Goal: Information Seeking & Learning: Learn about a topic

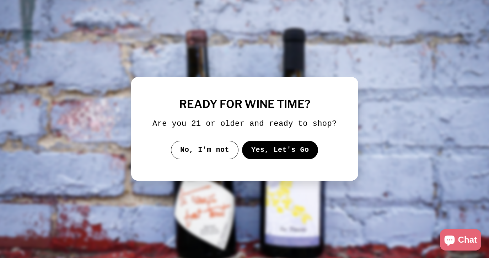
click at [281, 154] on button "Yes, Let's Go" at bounding box center [280, 150] width 76 height 18
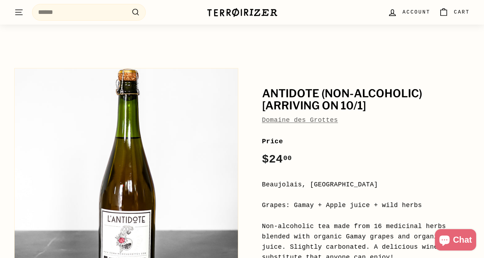
scroll to position [82, 0]
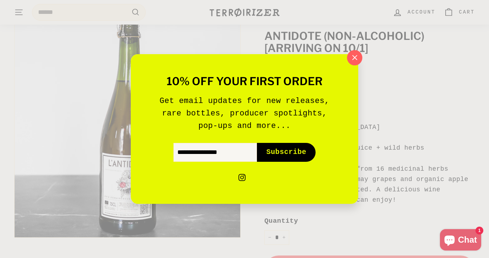
click at [355, 59] on icon "button" at bounding box center [355, 57] width 11 height 11
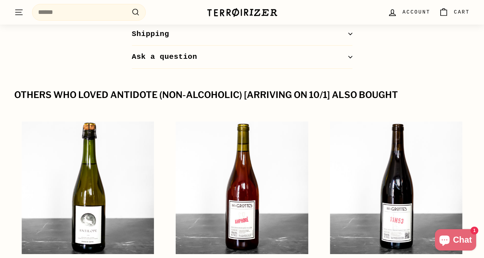
scroll to position [846, 0]
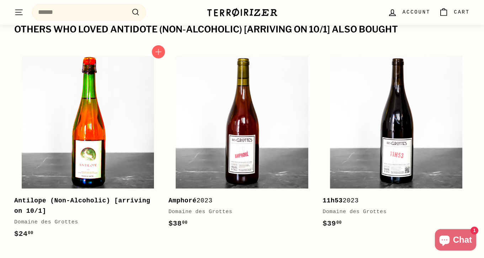
click at [96, 133] on img at bounding box center [88, 122] width 132 height 132
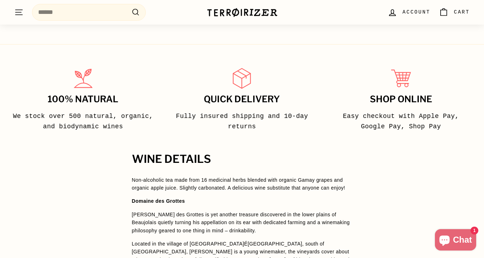
scroll to position [74, 0]
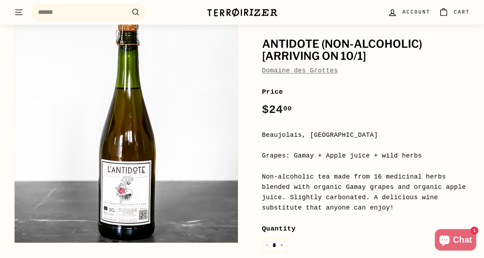
click at [401, 203] on div "Non-alcoholic tea made from 16 medicinal herbs blended with organic Gamay grape…" at bounding box center [366, 191] width 208 height 41
drag, startPoint x: 400, startPoint y: 204, endPoint x: 264, endPoint y: 189, distance: 136.7
click at [264, 189] on div "Non-alcoholic tea made from 16 medicinal herbs blended with organic Gamay grape…" at bounding box center [366, 191] width 208 height 41
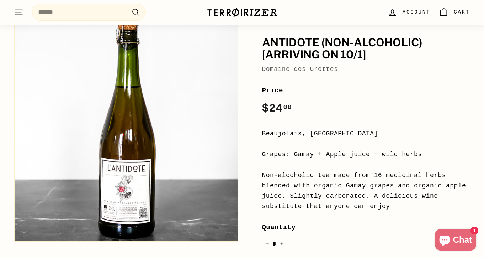
scroll to position [77, 0]
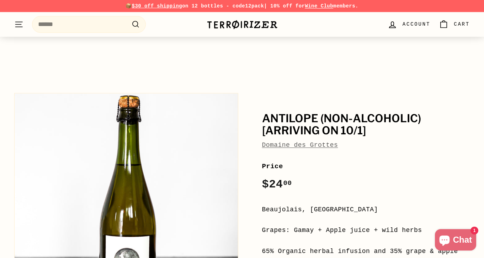
scroll to position [126, 0]
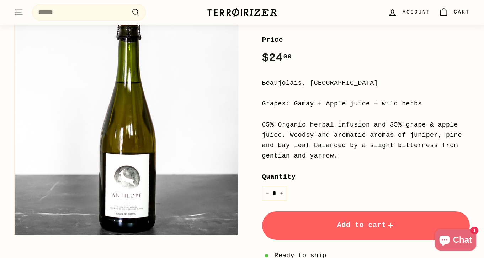
click at [340, 147] on div "65% Organic herbal infusion and 35% grape & apple juice. Woodsy and aromatic ar…" at bounding box center [366, 140] width 208 height 41
drag, startPoint x: 261, startPoint y: 124, endPoint x: 360, endPoint y: 153, distance: 103.0
click at [360, 153] on div "Antilope (Non-Alcoholic) [arriving on 10/1] [GEOGRAPHIC_DATA] Price Regular pri…" at bounding box center [358, 145] width 224 height 364
copy div "65% Organic herbal infusion and 35% grape & apple juice. Woodsy and aromatic ar…"
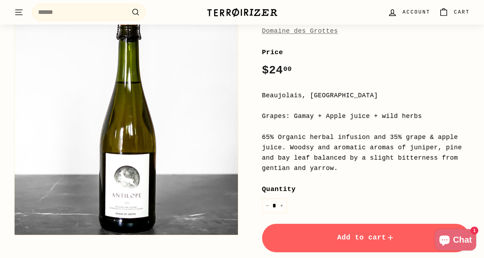
scroll to position [0, 0]
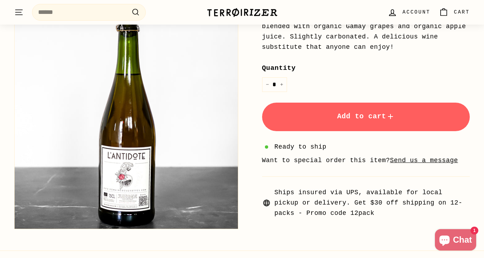
scroll to position [36, 0]
